Goal: Check status: Check status

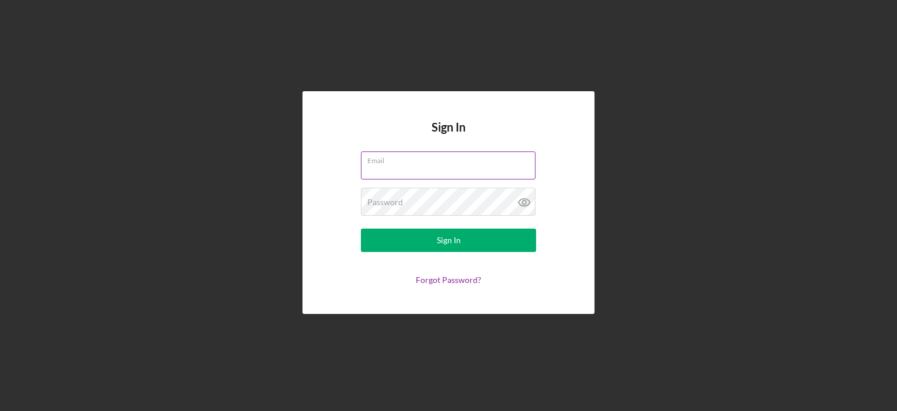
click at [453, 163] on div "Email" at bounding box center [448, 165] width 175 height 29
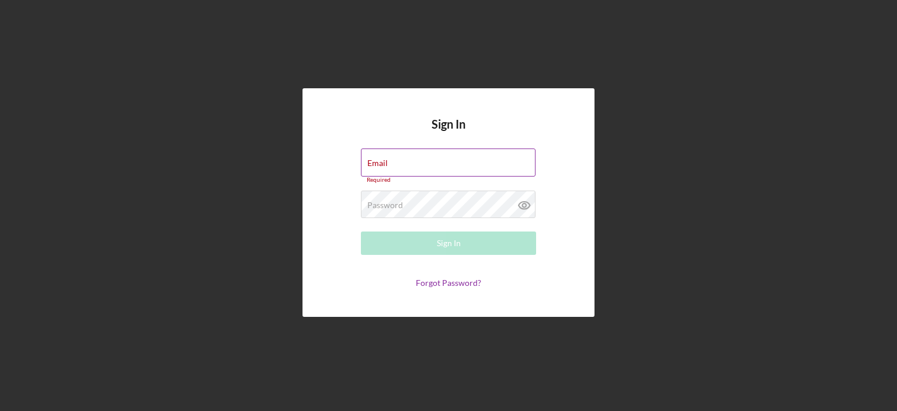
click at [393, 161] on div "Email Required" at bounding box center [448, 165] width 175 height 35
type input "[EMAIL_ADDRESS][DOMAIN_NAME]"
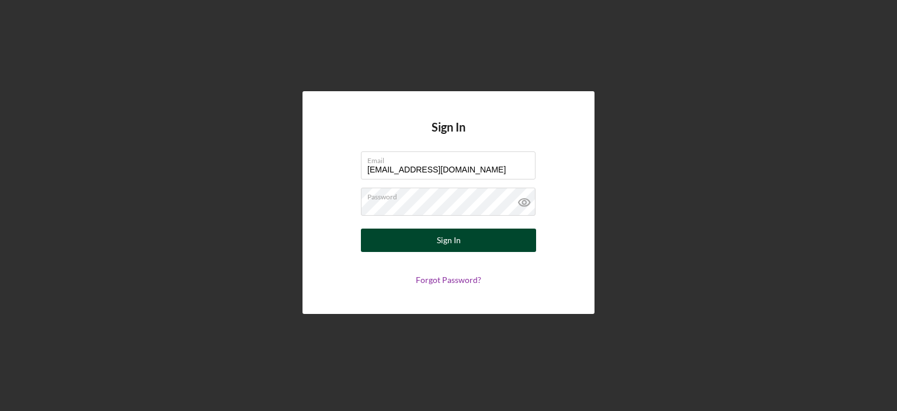
click at [438, 237] on div "Sign In" at bounding box center [449, 239] width 24 height 23
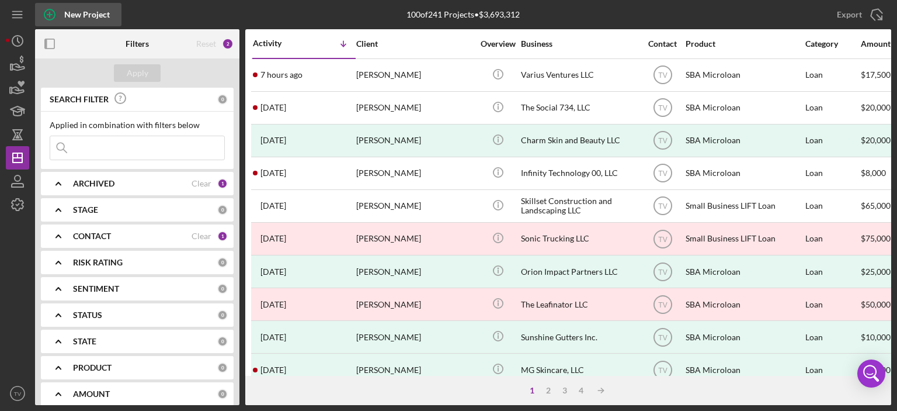
click at [65, 14] on div "New Project" at bounding box center [87, 14] width 46 height 23
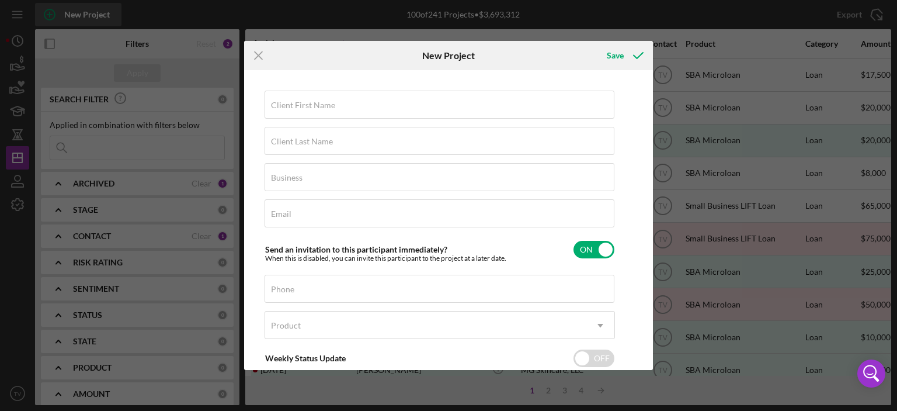
click at [65, 14] on div "Icon/Menu Close New Project Save Client First Name Required Client Last Name Re…" at bounding box center [448, 205] width 897 height 411
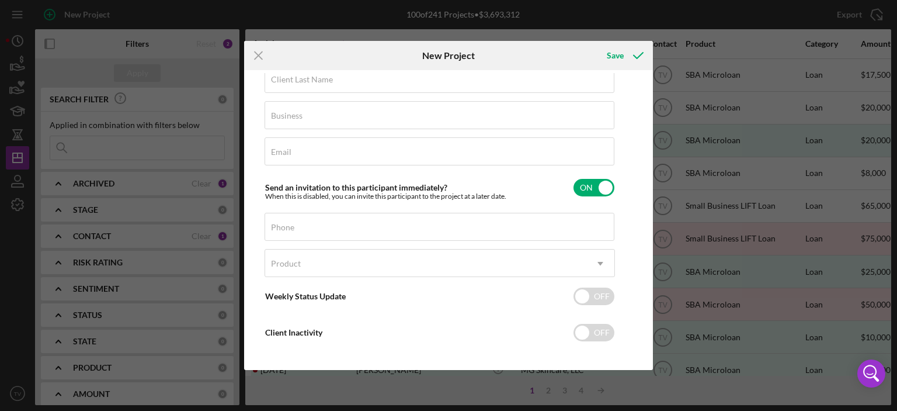
scroll to position [68, 0]
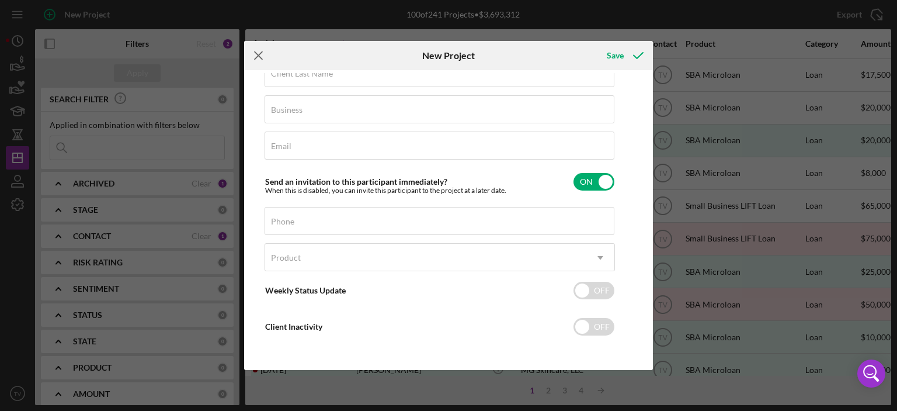
click at [257, 57] on line at bounding box center [259, 56] width 8 height 8
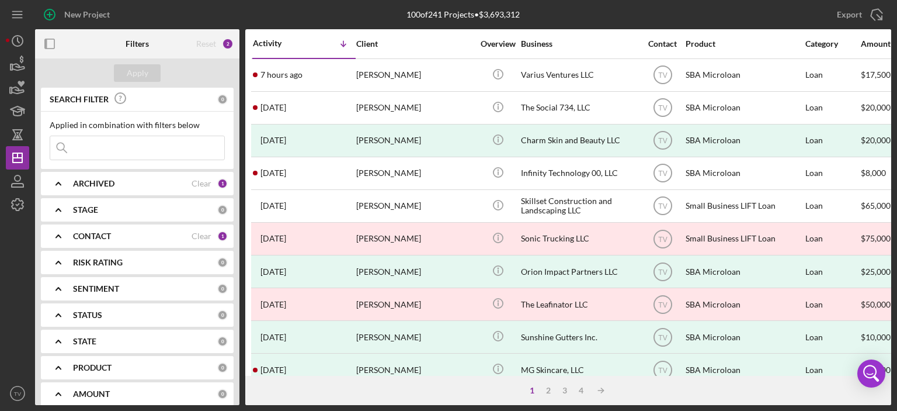
click at [257, 57] on div "Activity Icon/Table Sort Arrow" at bounding box center [304, 43] width 102 height 27
click at [16, 155] on icon "Icon/Dashboard" at bounding box center [17, 157] width 29 height 29
click at [20, 178] on icon "button" at bounding box center [18, 178] width 6 height 6
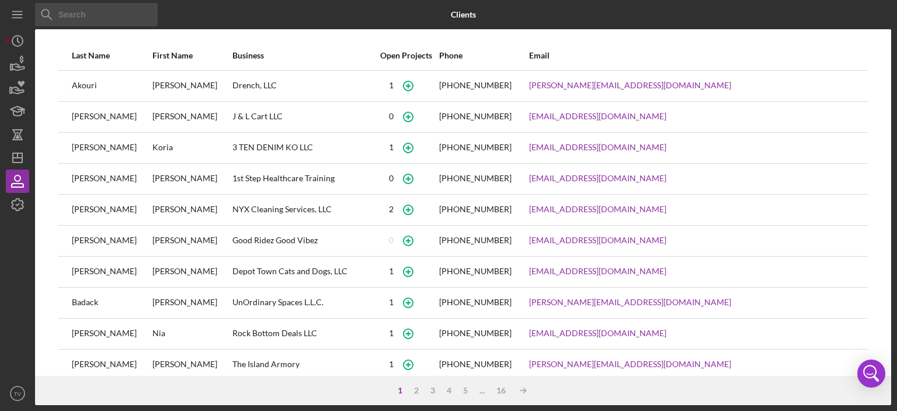
click at [79, 18] on input at bounding box center [96, 14] width 123 height 23
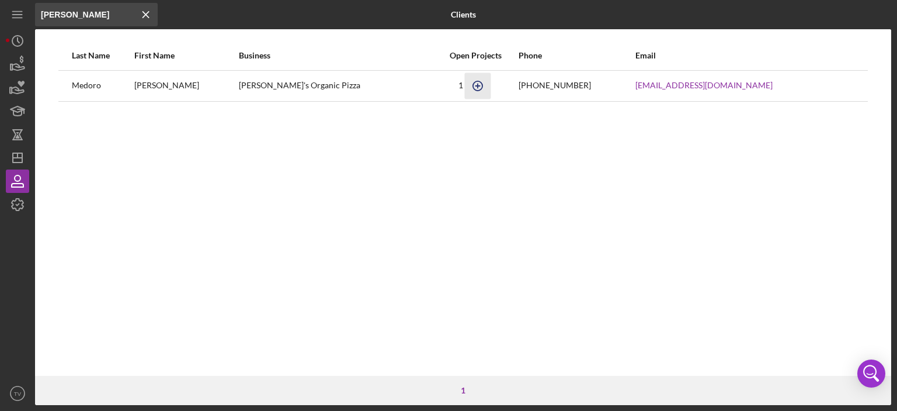
type input "[PERSON_NAME]"
click at [465, 87] on icon "button" at bounding box center [478, 85] width 26 height 26
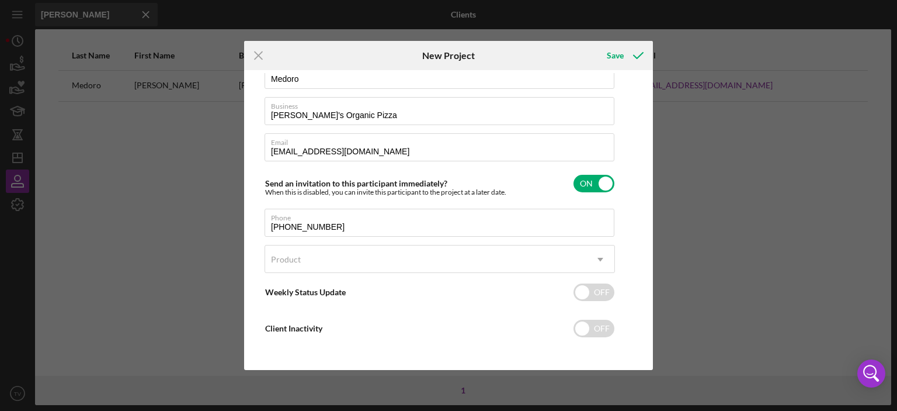
scroll to position [68, 0]
click at [598, 256] on icon "Icon/Dropdown Arrow" at bounding box center [601, 258] width 28 height 28
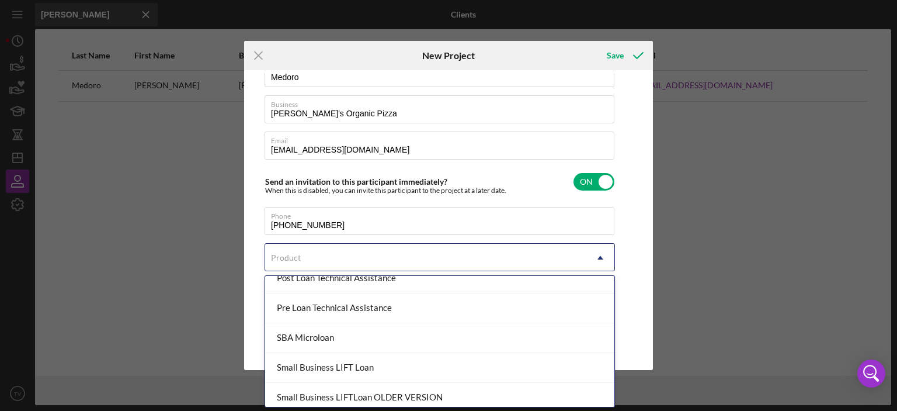
scroll to position [106, 0]
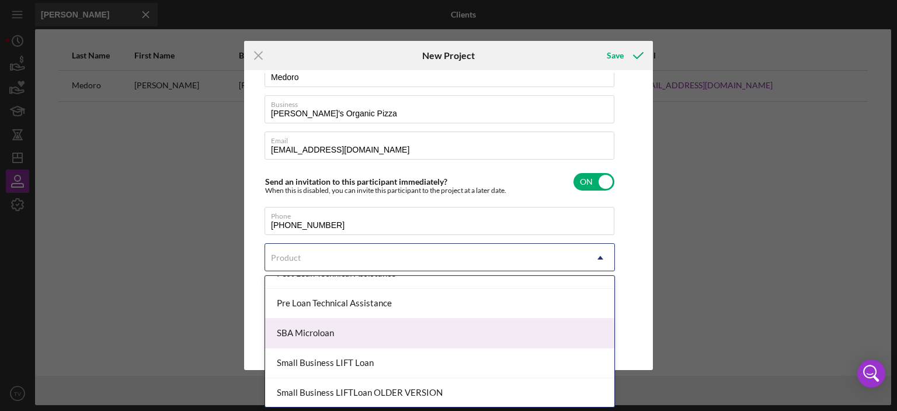
click at [423, 334] on div "SBA Microloan" at bounding box center [439, 333] width 349 height 30
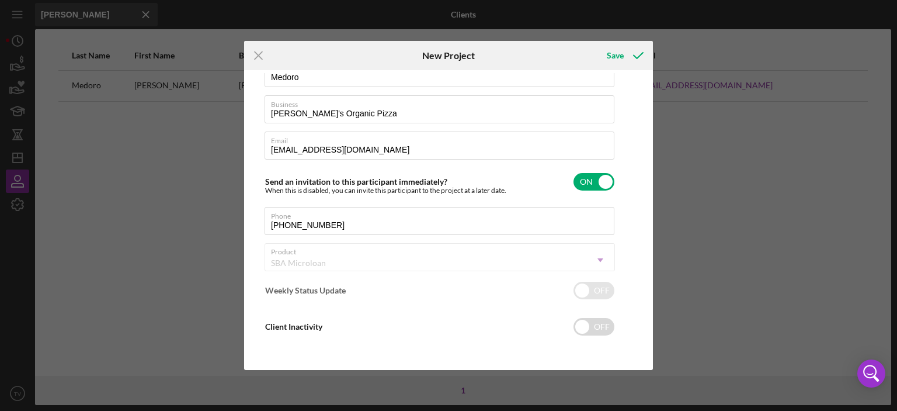
checkbox input "true"
click at [262, 54] on icon "Icon/Menu Close" at bounding box center [258, 55] width 29 height 29
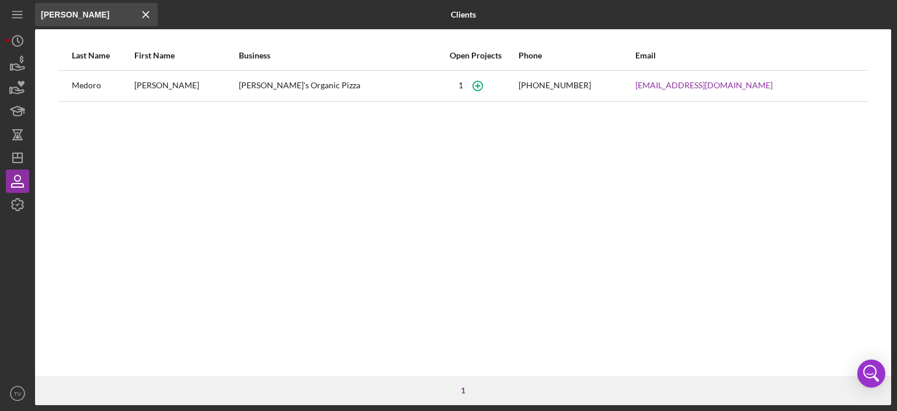
click at [144, 12] on icon "Icon/Menu Close" at bounding box center [145, 14] width 23 height 23
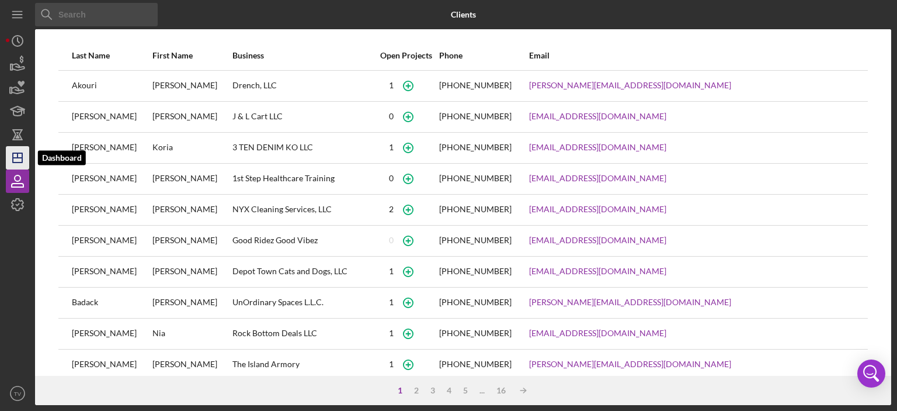
click at [20, 157] on icon "Icon/Dashboard" at bounding box center [17, 157] width 29 height 29
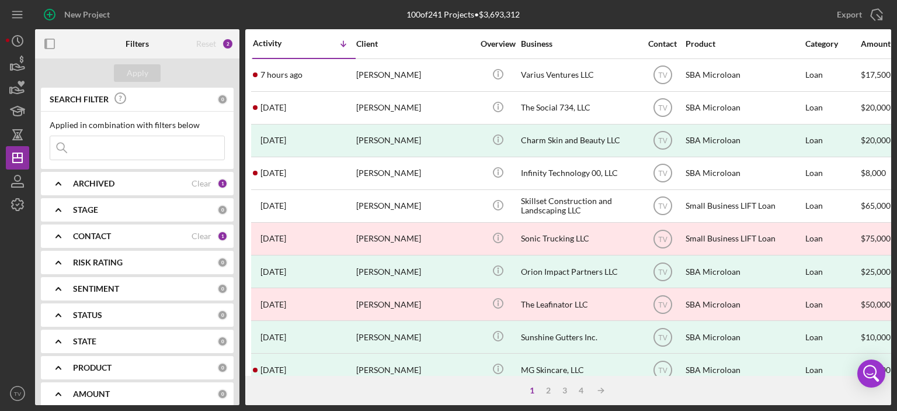
click at [96, 149] on input at bounding box center [137, 147] width 174 height 23
type input "s"
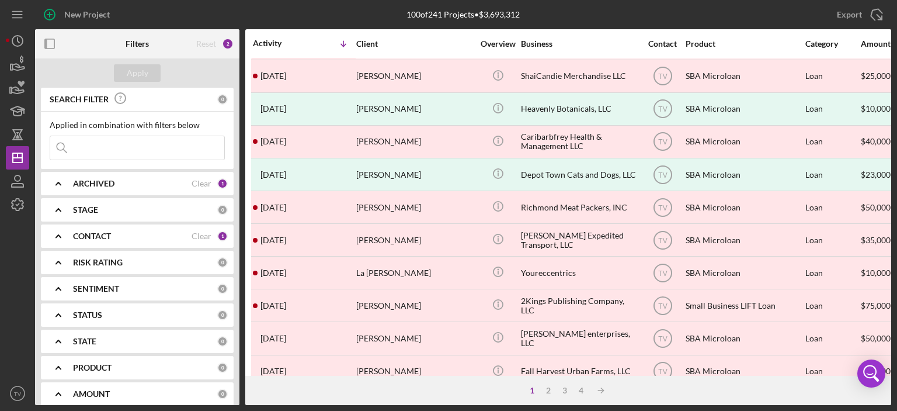
scroll to position [516, 0]
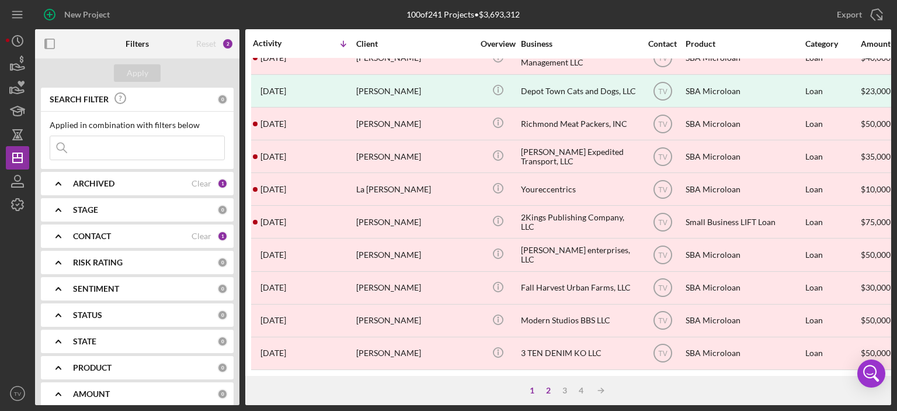
click at [547, 391] on div "2" at bounding box center [548, 390] width 16 height 9
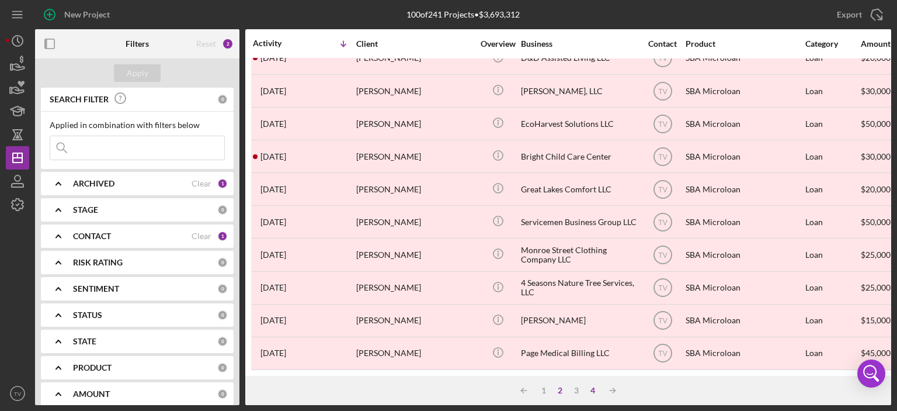
click at [594, 386] on div "4" at bounding box center [593, 390] width 16 height 9
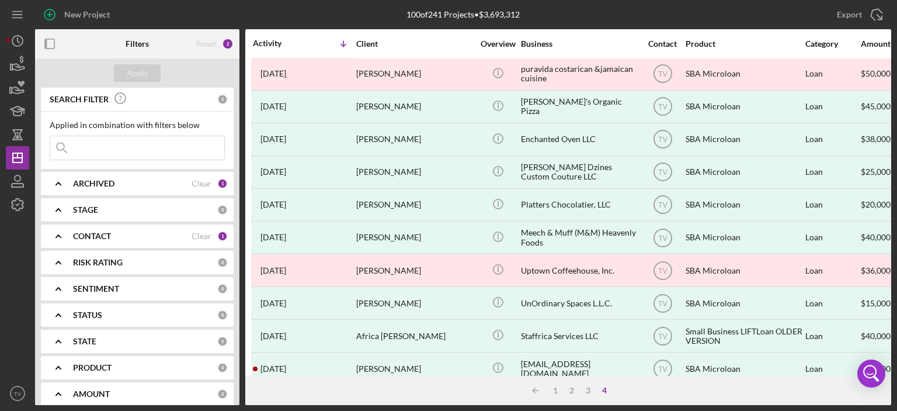
scroll to position [0, 0]
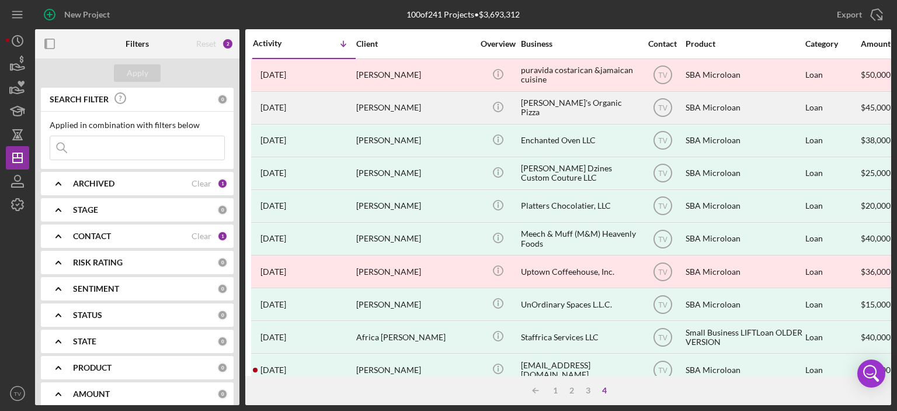
click at [286, 106] on time "[DATE]" at bounding box center [274, 107] width 26 height 9
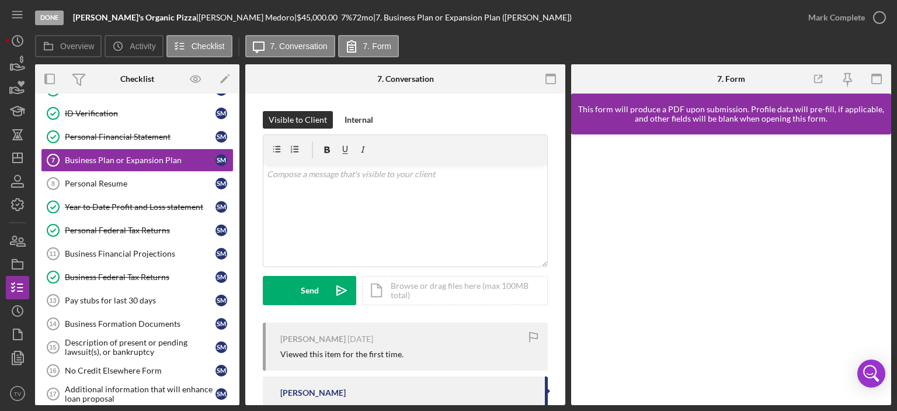
scroll to position [106, 0]
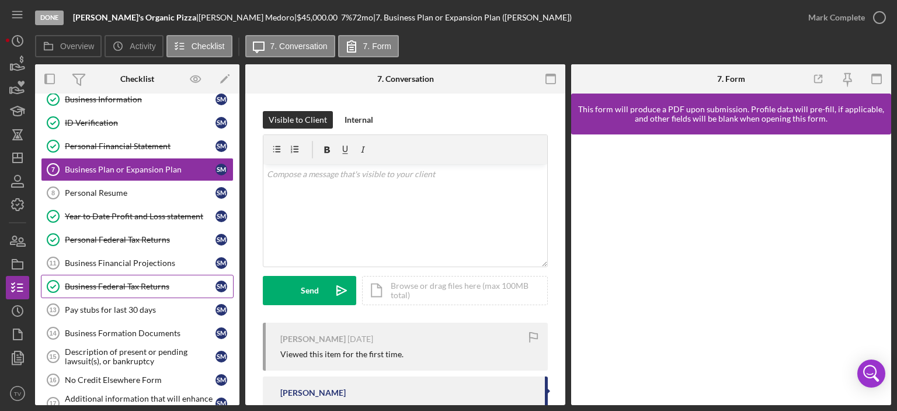
click at [109, 282] on div "Business Federal Tax Returns" at bounding box center [140, 286] width 151 height 9
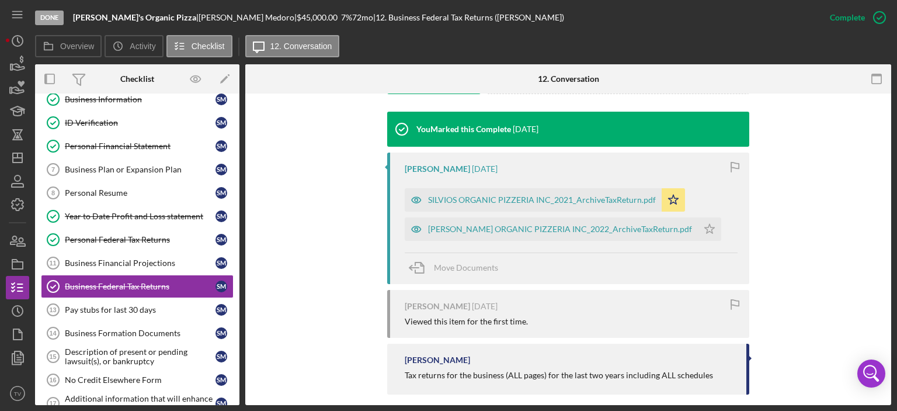
scroll to position [384, 0]
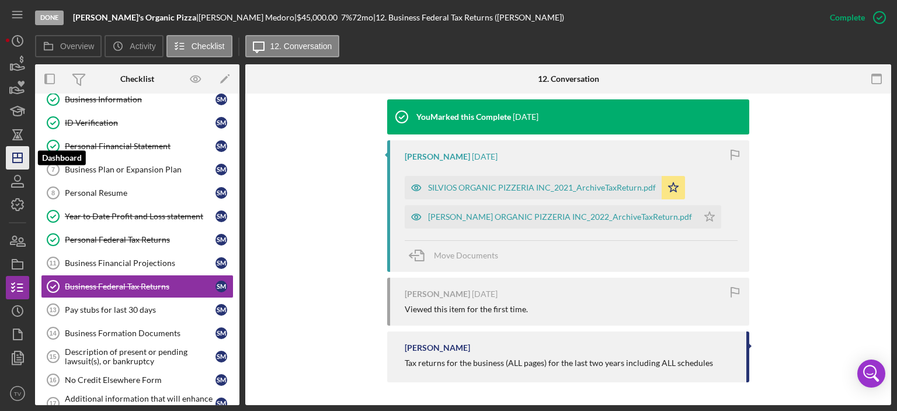
click at [15, 154] on icon "Icon/Dashboard" at bounding box center [17, 157] width 29 height 29
